Goal: Task Accomplishment & Management: Use online tool/utility

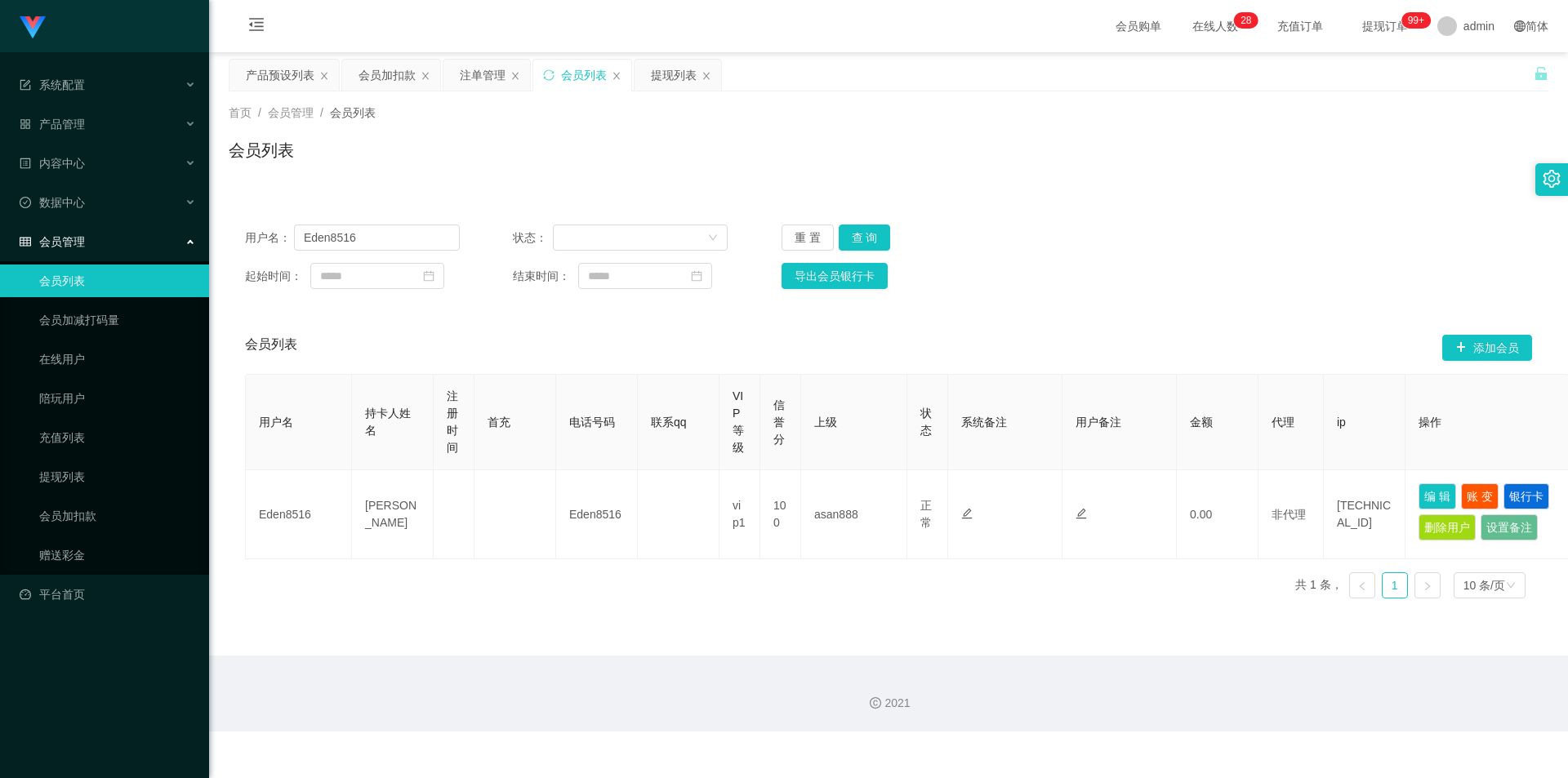
click at [570, 203] on div "用户名： Eden8516 状态： 重 置 查 询 起始时间： 结束时间： 导出会员银行卡 会员列表 添加会员 用户名 持卡人姓名 注册时间 首充 电话号码 …" at bounding box center [889, 400] width 1320 height 423
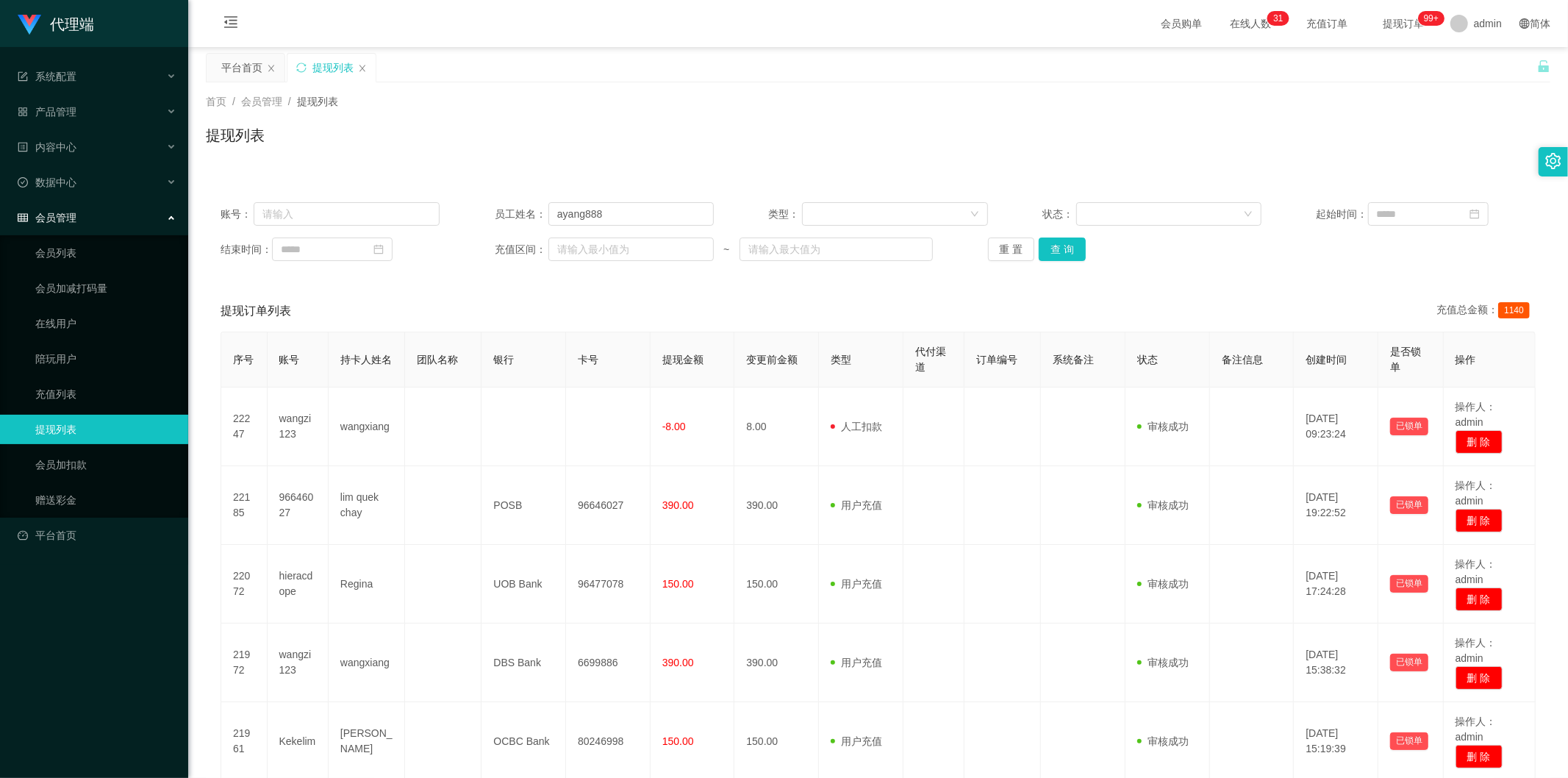
click at [1060, 236] on div "账号： 员工姓名： ayang888 类型： 状态： 起始时间： 结束时间： 充值区间： ~ 重 置 查 询" at bounding box center [878, 231] width 1345 height 88
click at [1060, 239] on button "查 询" at bounding box center [1062, 250] width 47 height 24
click at [932, 156] on div "提现列表" at bounding box center [878, 141] width 1345 height 34
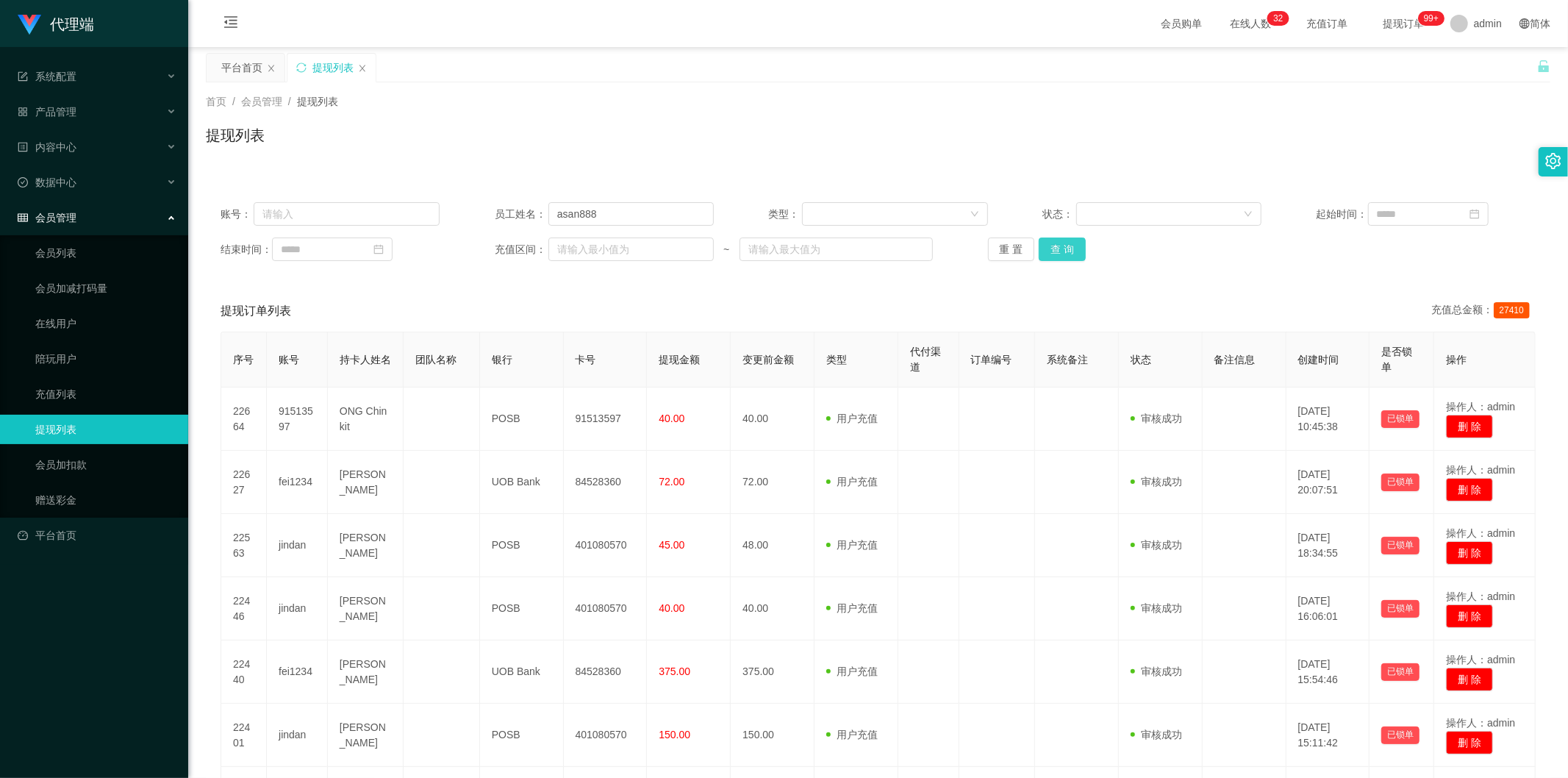
drag, startPoint x: 1057, startPoint y: 251, endPoint x: 1052, endPoint y: 266, distance: 15.8
click at [1054, 260] on button "查 询" at bounding box center [1062, 250] width 47 height 24
click at [1052, 266] on div "账号： 员工姓名： asan888 类型： 状态： 起始时间： 结束时间： 充值区间： ~ 重 置 查 询" at bounding box center [878, 231] width 1345 height 88
click at [1346, 134] on div "提现列表" at bounding box center [878, 141] width 1345 height 34
